Goal: Transaction & Acquisition: Purchase product/service

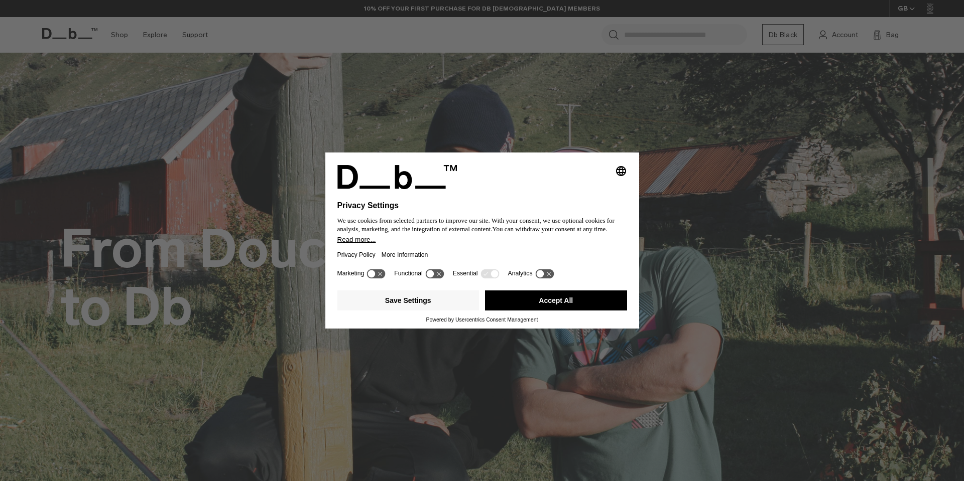
click at [553, 305] on button "Accept All" at bounding box center [556, 301] width 142 height 20
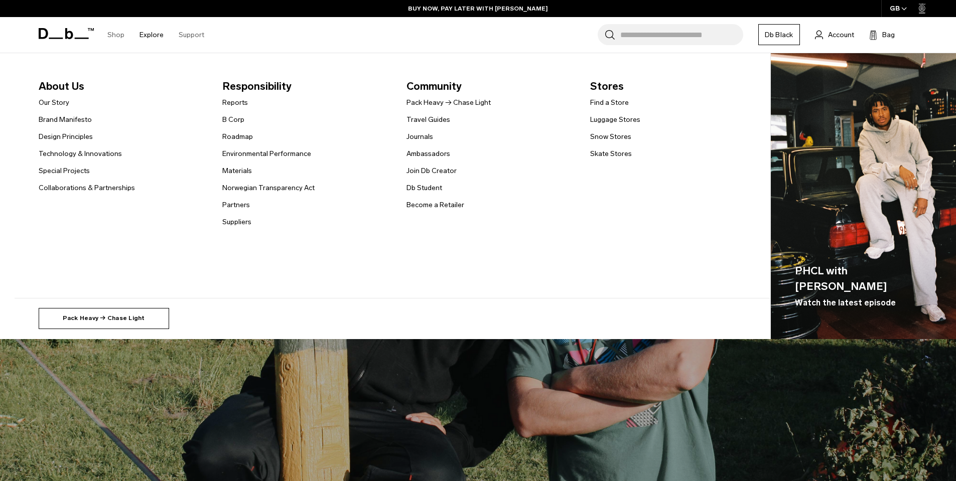
click at [111, 316] on link "Pack Heavy → Chase Light" at bounding box center [104, 318] width 130 height 21
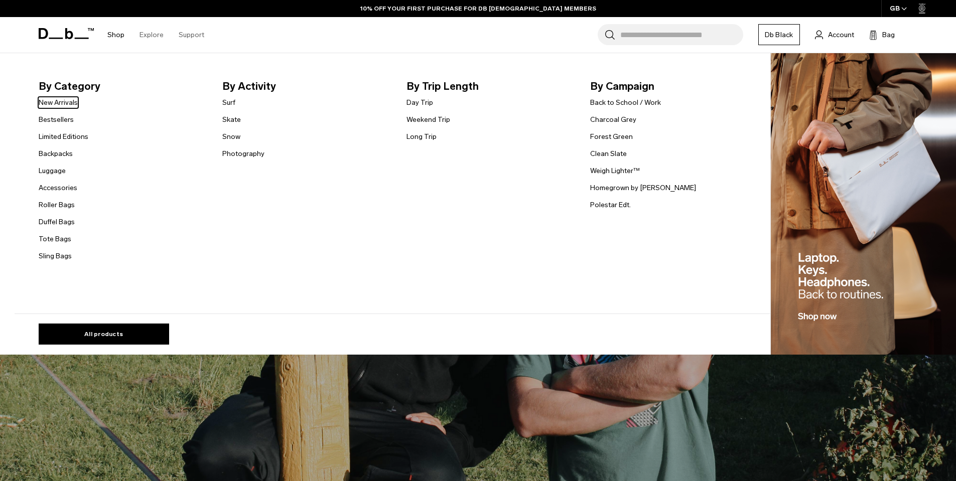
click at [114, 38] on link "Shop" at bounding box center [115, 35] width 17 height 36
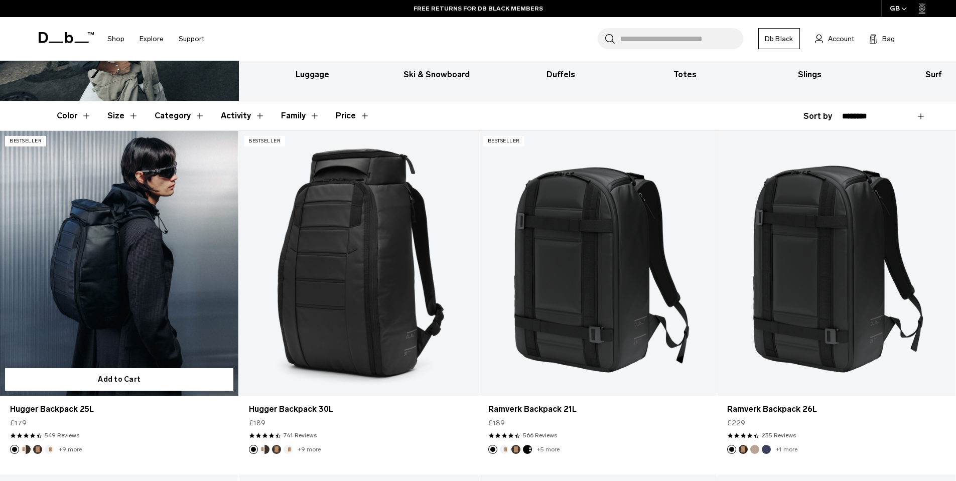
scroll to position [171, 0]
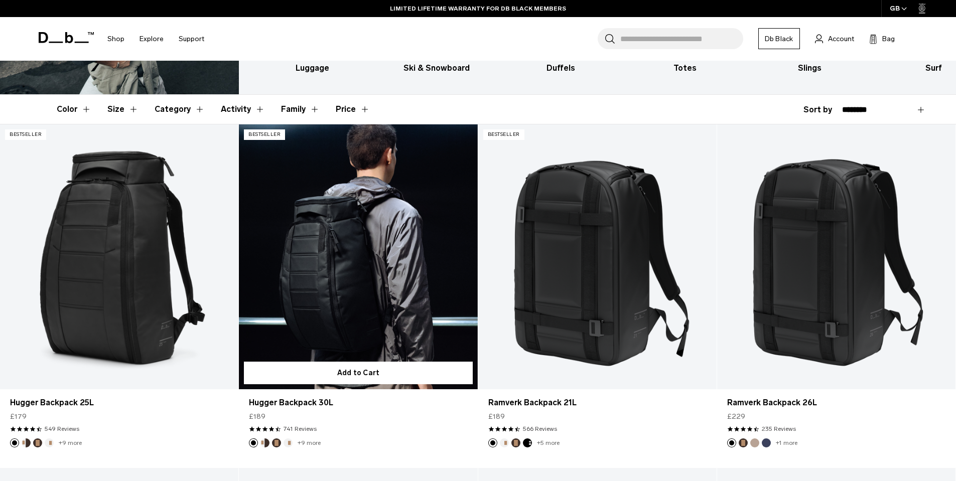
click at [319, 254] on link "Hugger Backpack 30L" at bounding box center [358, 256] width 238 height 265
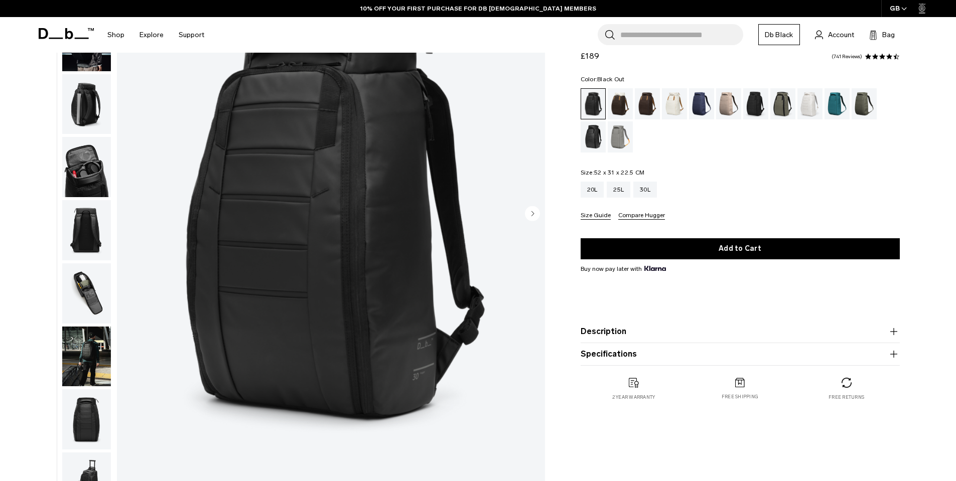
scroll to position [108, 0]
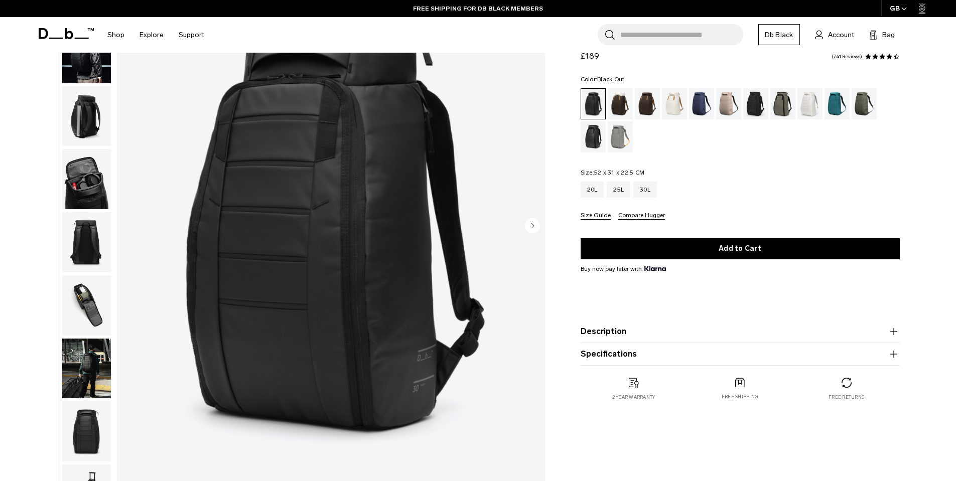
click at [74, 290] on img "button" at bounding box center [86, 306] width 49 height 60
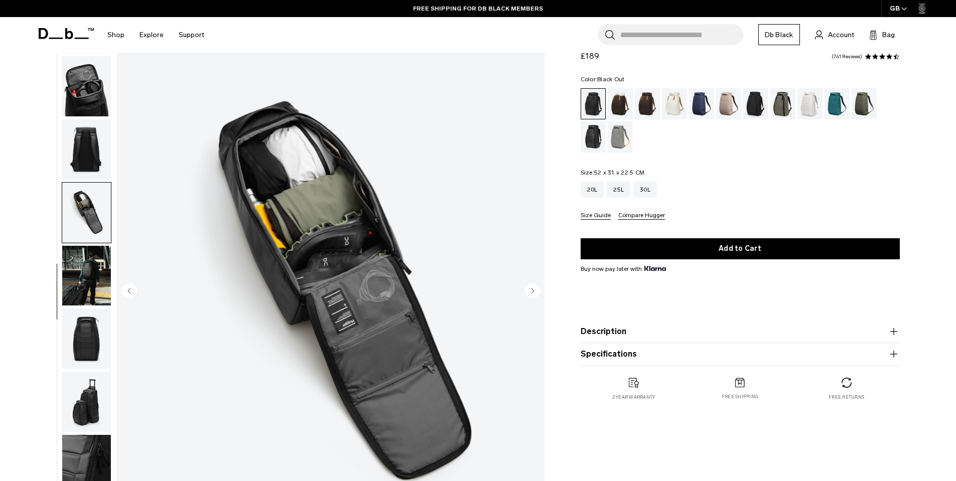
scroll to position [42, 0]
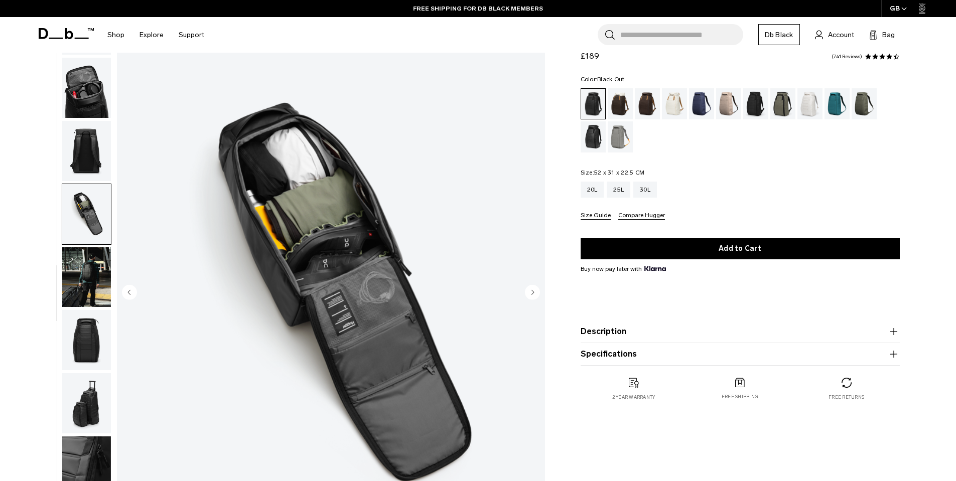
click at [87, 146] on img "button" at bounding box center [86, 151] width 49 height 60
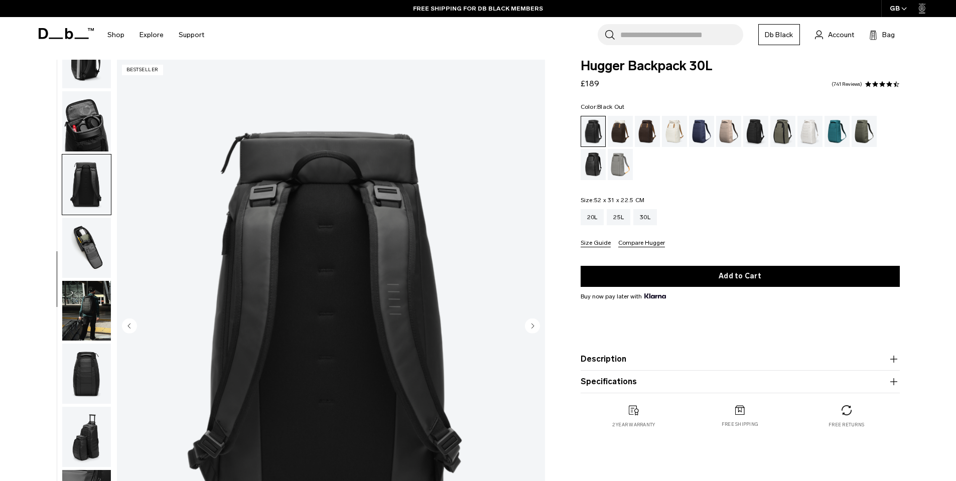
scroll to position [0, 0]
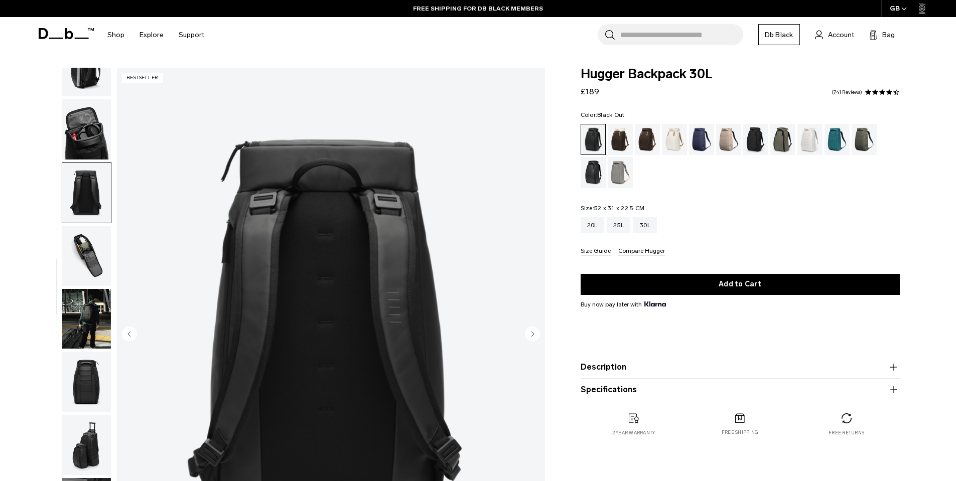
click at [72, 113] on img "button" at bounding box center [86, 129] width 49 height 60
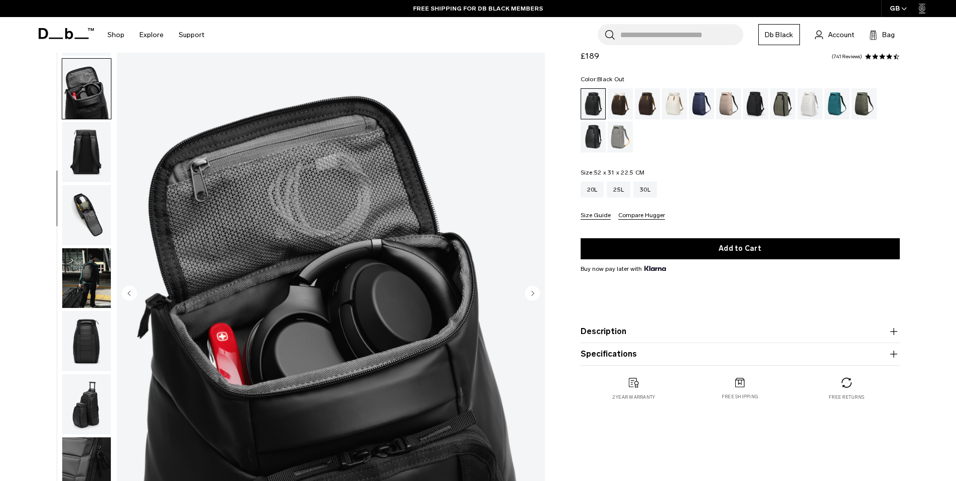
click at [79, 352] on img "button" at bounding box center [86, 341] width 49 height 60
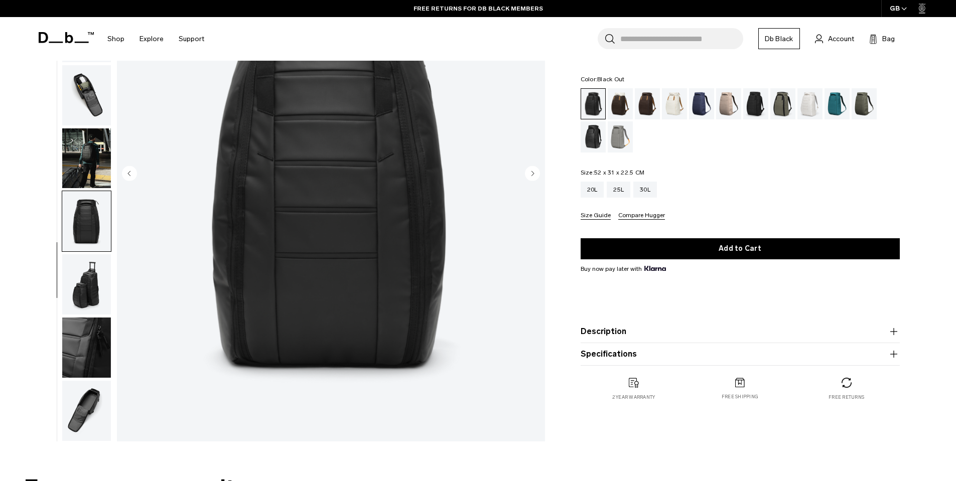
click at [83, 329] on img "button" at bounding box center [86, 348] width 49 height 60
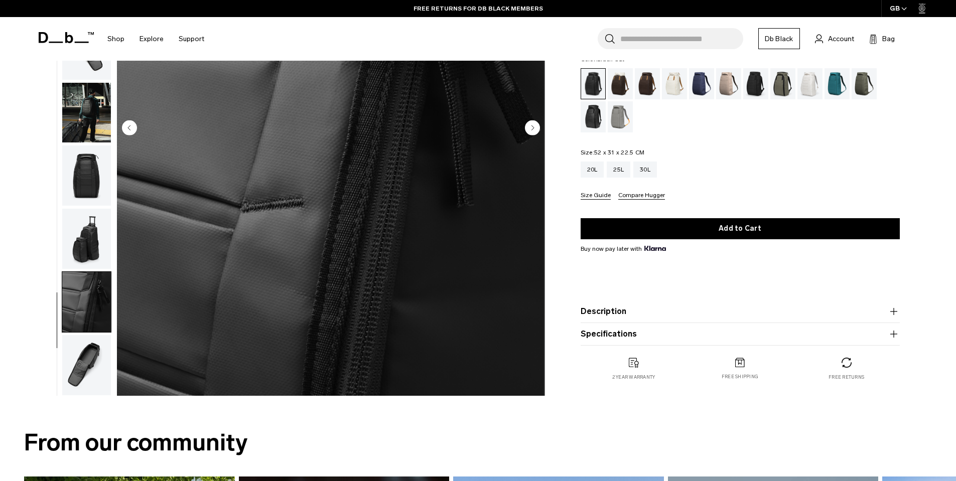
scroll to position [298, 0]
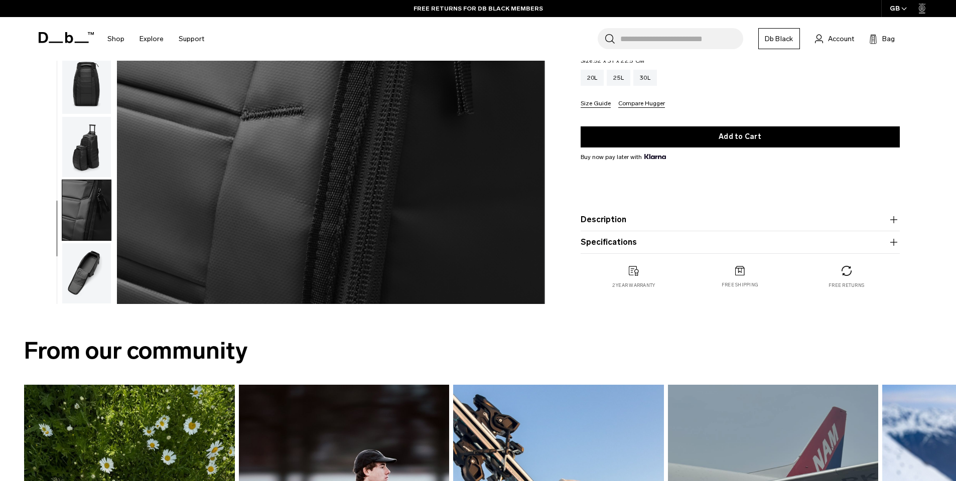
click at [74, 274] on img "button" at bounding box center [86, 273] width 49 height 60
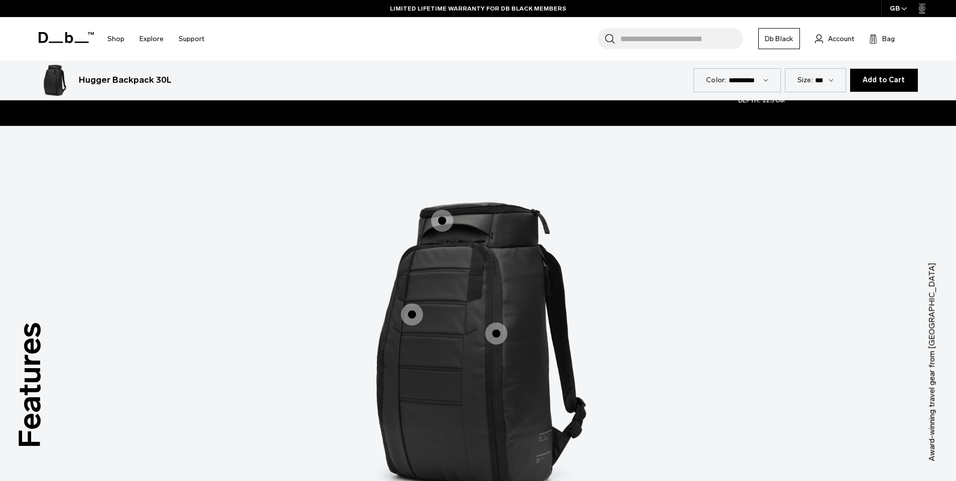
scroll to position [1410, 0]
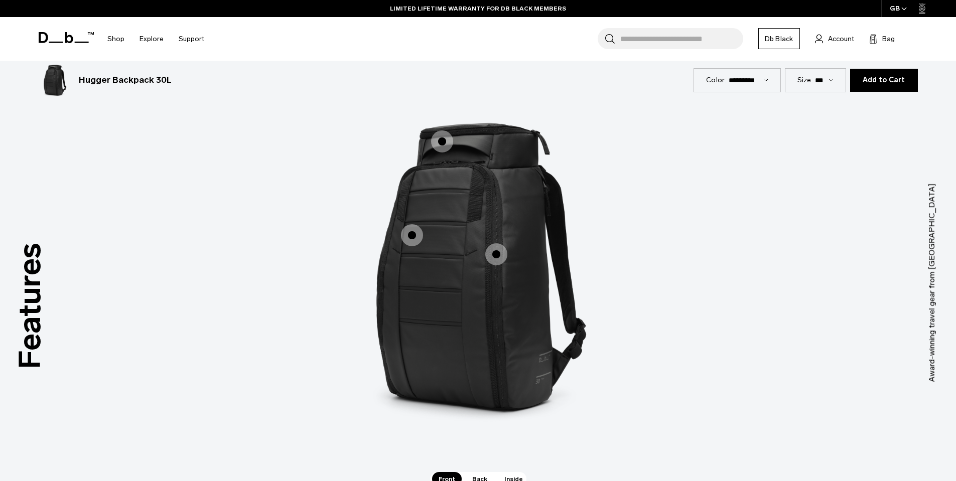
click at [826, 83] on select "*** *** ***" at bounding box center [824, 80] width 19 height 9
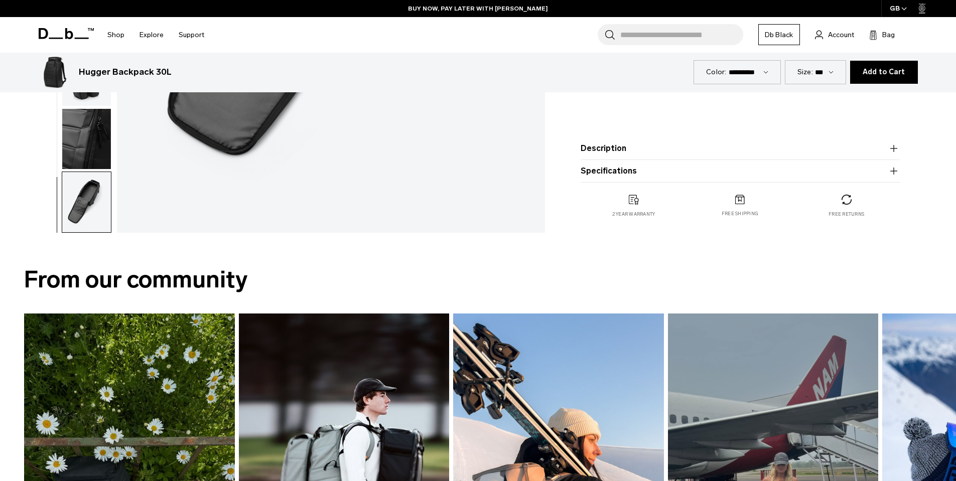
scroll to position [0, 0]
